Goal: Check status

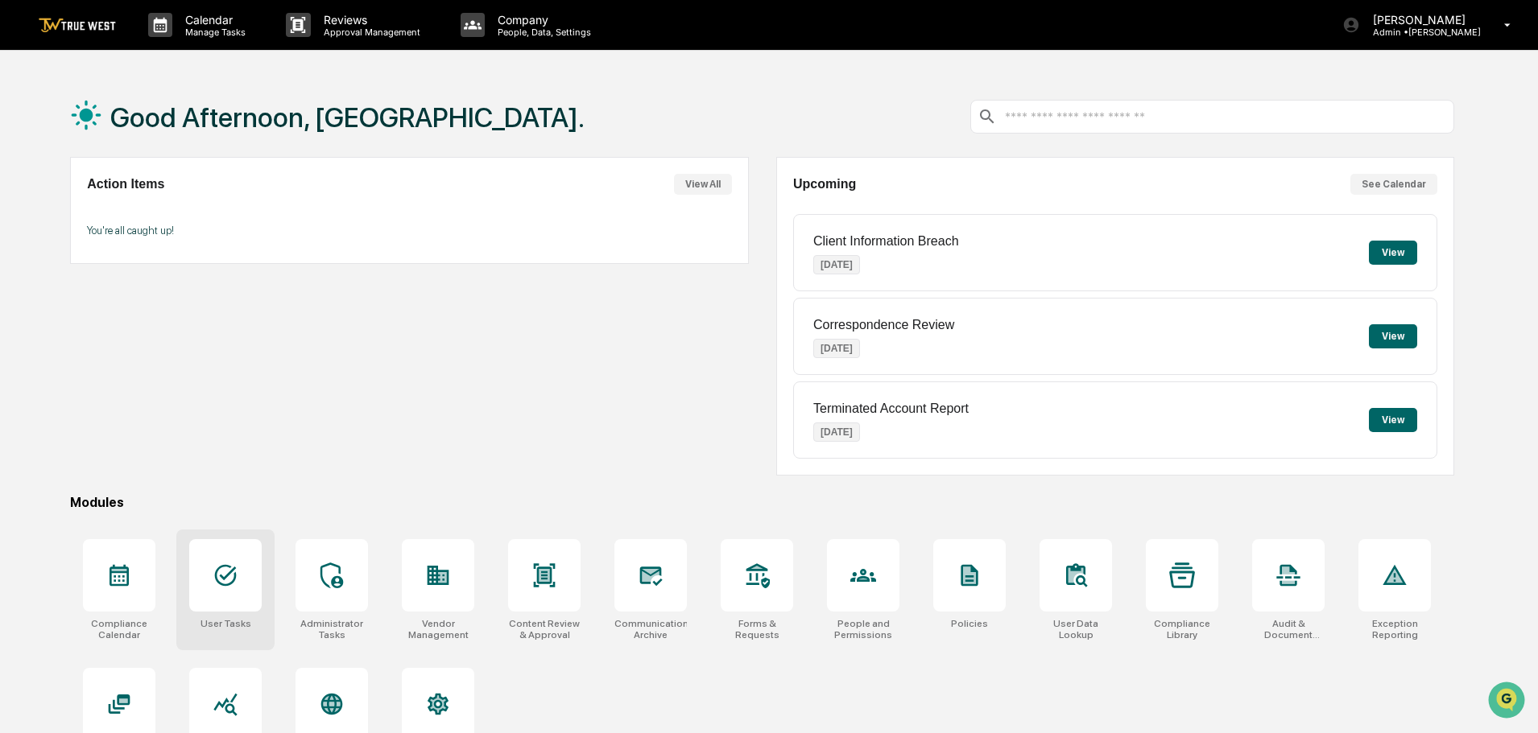
click at [209, 588] on div at bounding box center [225, 575] width 72 height 72
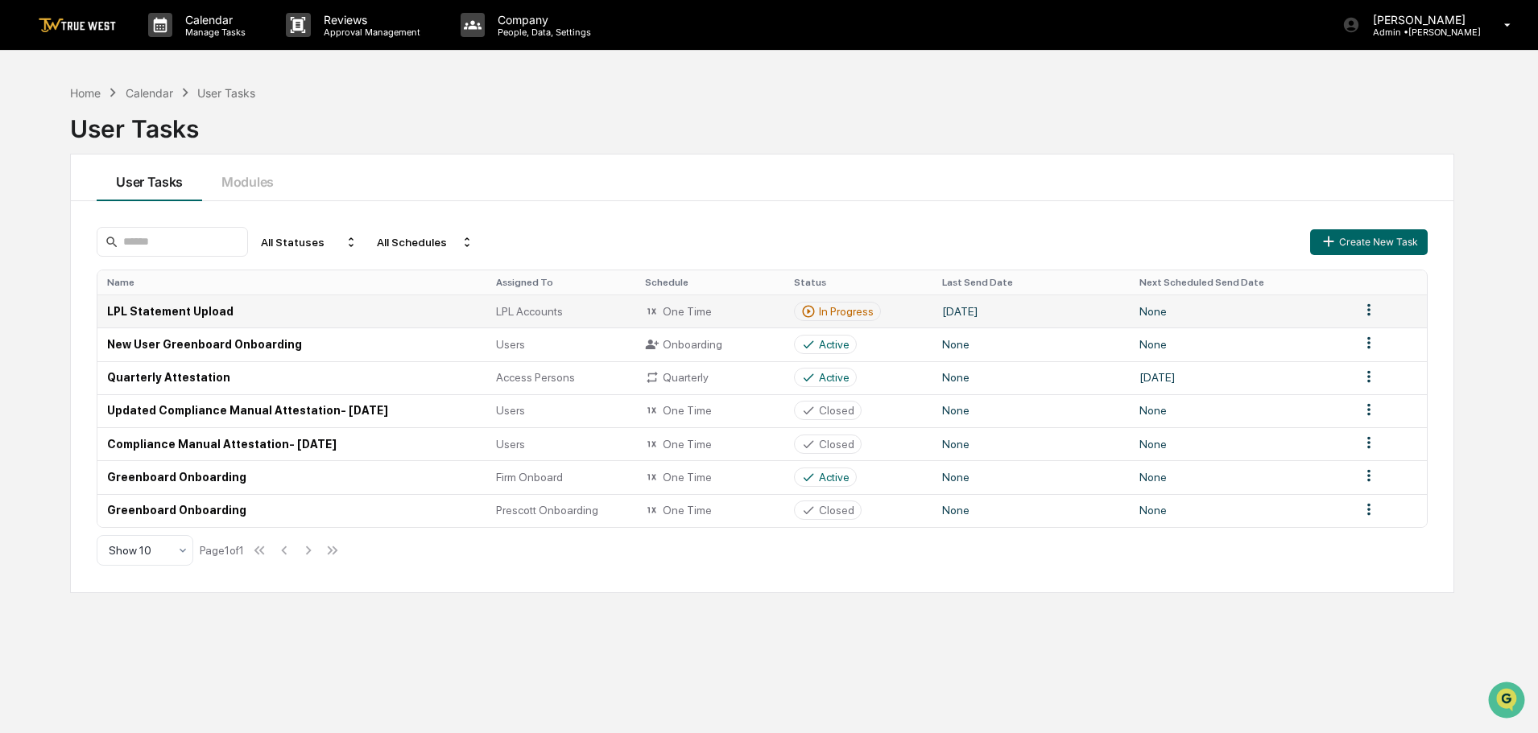
click at [441, 306] on td "LPL Statement Upload" at bounding box center [291, 311] width 389 height 33
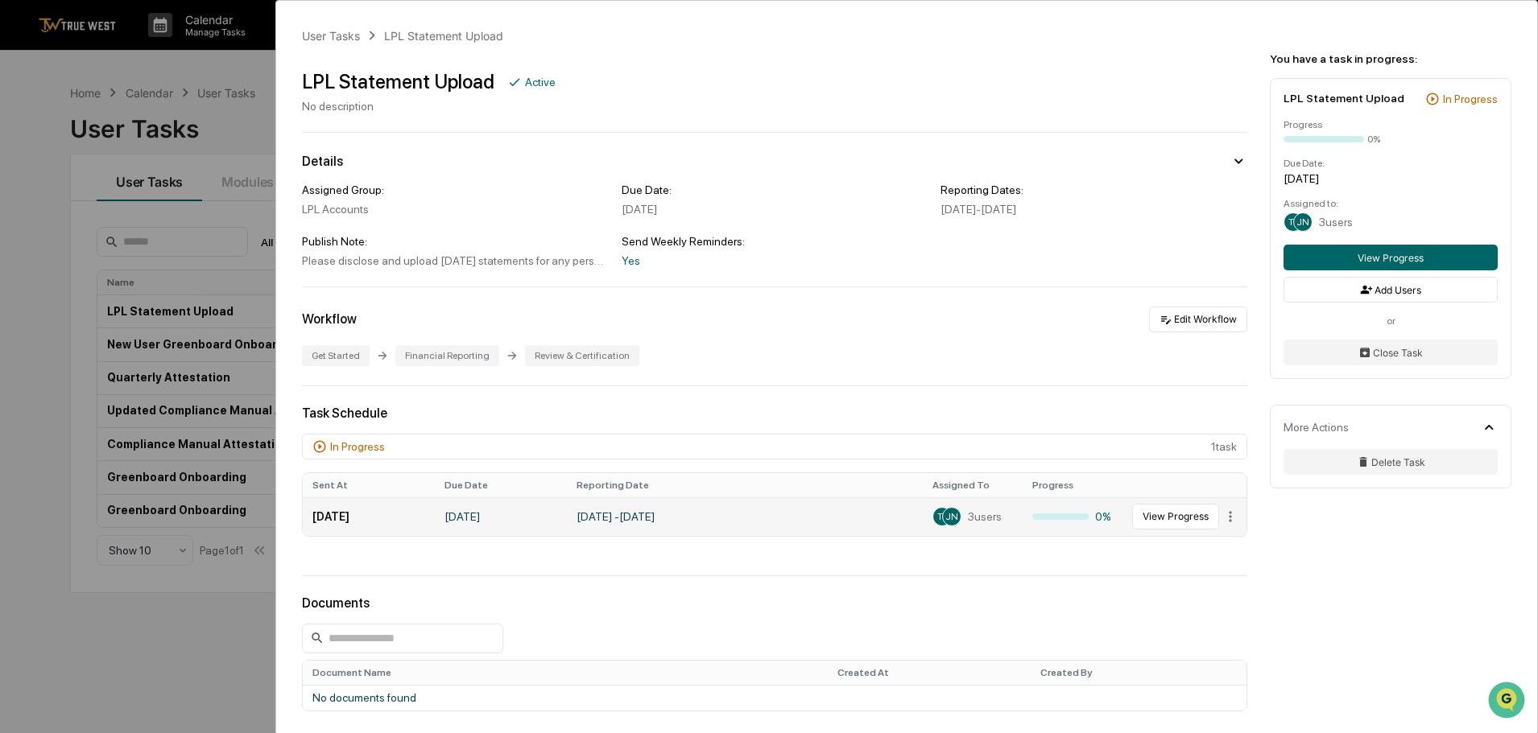
click at [968, 522] on span "3 users" at bounding box center [985, 516] width 34 height 13
click at [942, 514] on div "JN" at bounding box center [951, 516] width 19 height 19
click at [1176, 518] on button "View Progress" at bounding box center [1175, 517] width 87 height 26
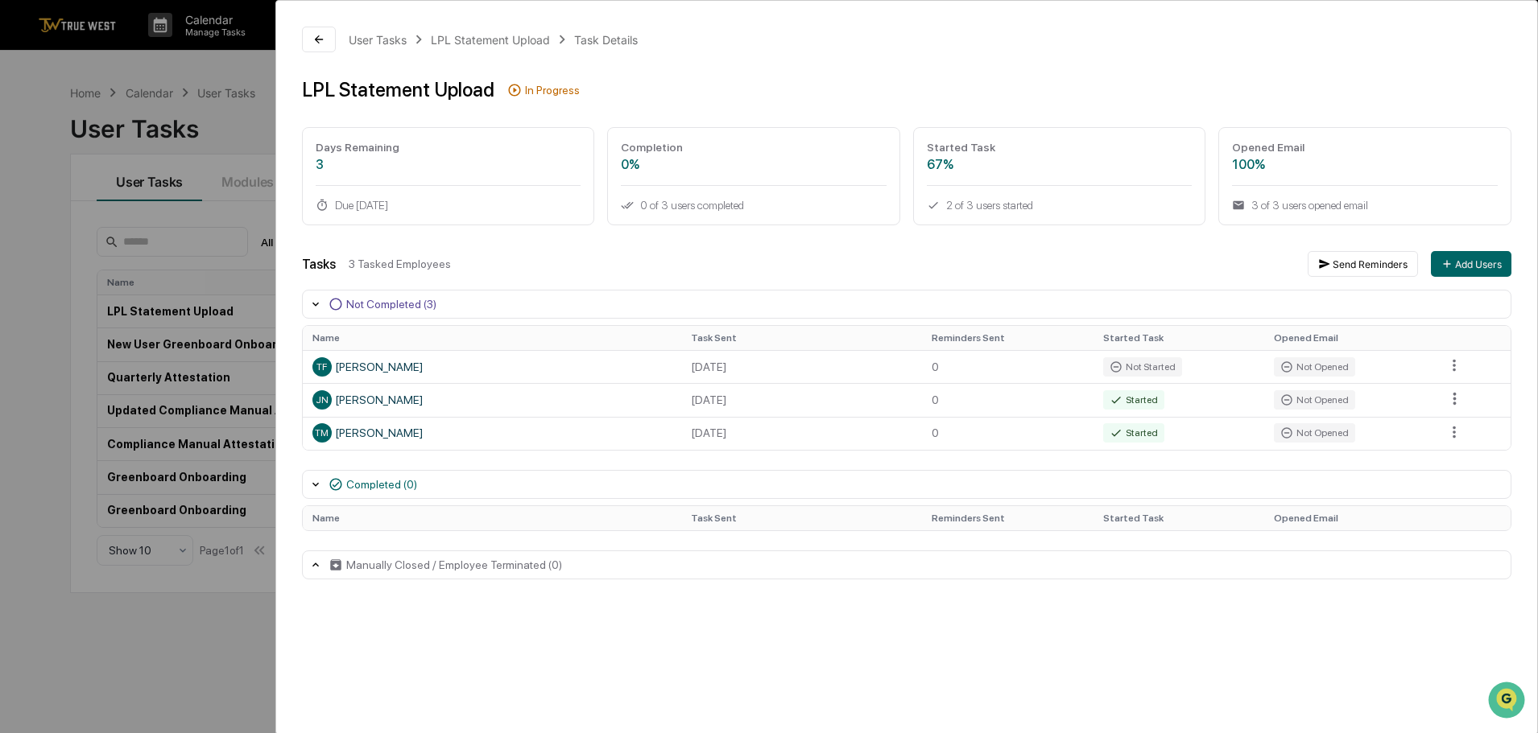
click at [134, 642] on div "User Tasks LPL Statement Upload Task Details LPL Statement Upload In Progress D…" at bounding box center [769, 366] width 1538 height 733
